Goal: Task Accomplishment & Management: Use online tool/utility

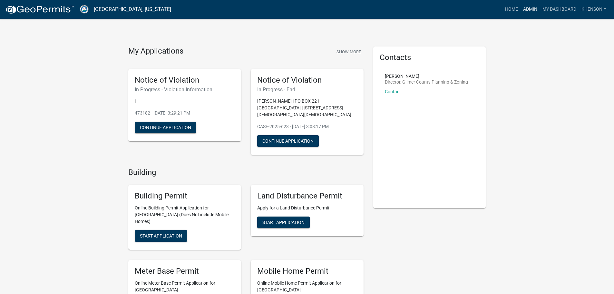
drag, startPoint x: 527, startPoint y: 10, endPoint x: 477, endPoint y: 25, distance: 52.2
click at [527, 10] on link "Admin" at bounding box center [530, 9] width 19 height 12
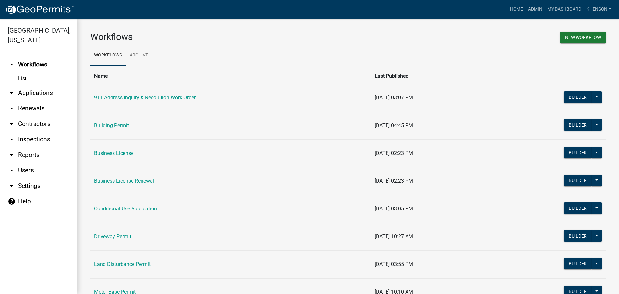
click at [41, 92] on link "arrow_drop_down Applications" at bounding box center [38, 92] width 77 height 15
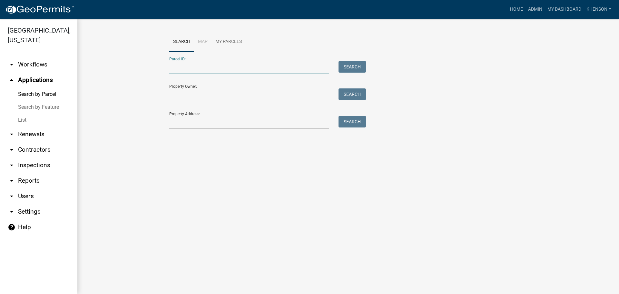
click at [182, 71] on input "Parcel ID:" at bounding box center [249, 67] width 160 height 13
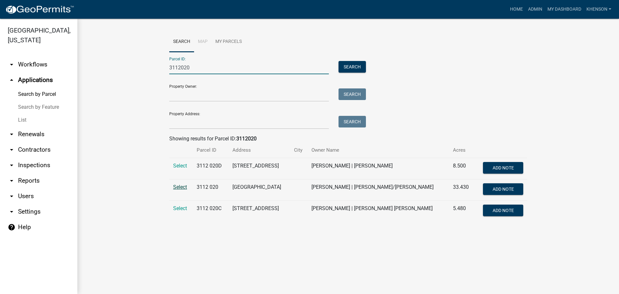
click at [181, 187] on span "Select" at bounding box center [180, 187] width 14 height 6
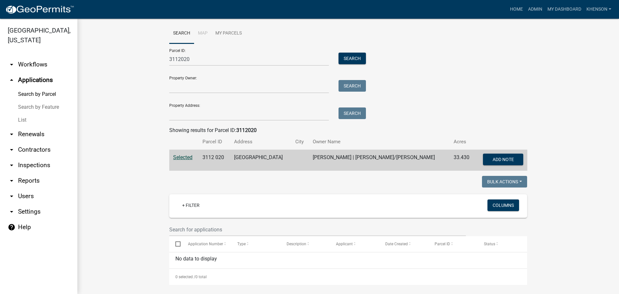
scroll to position [12, 0]
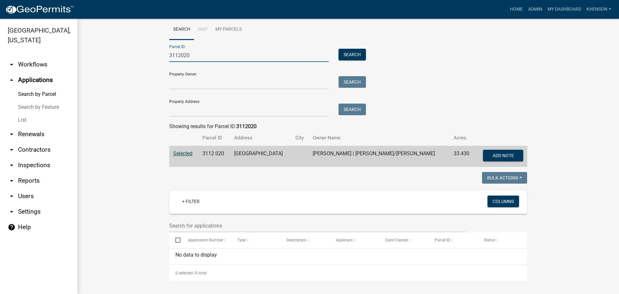
drag, startPoint x: 191, startPoint y: 54, endPoint x: 110, endPoint y: 54, distance: 80.9
click at [110, 54] on wm-workflow-application-search-view "Search Map My Parcels Parcel ID: 3112020 Search Property Owner: Search Property…" at bounding box center [348, 149] width 516 height 261
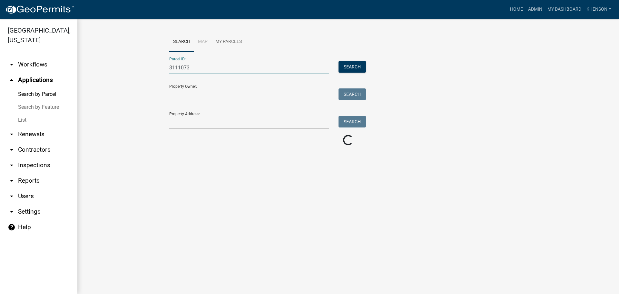
scroll to position [0, 0]
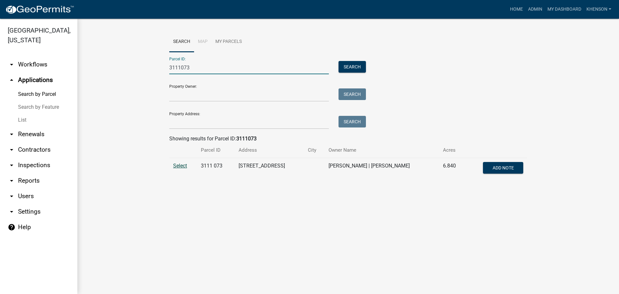
type input "3111073"
click at [177, 168] on span "Select" at bounding box center [180, 165] width 14 height 6
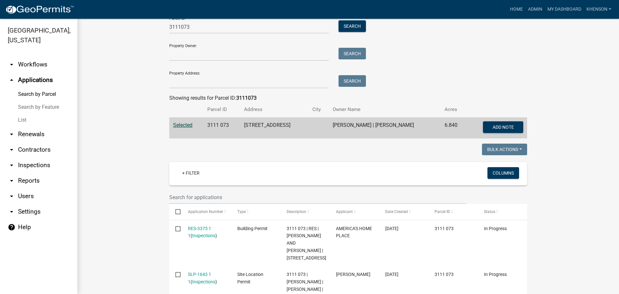
scroll to position [64, 0]
